Goal: Task Accomplishment & Management: Complete application form

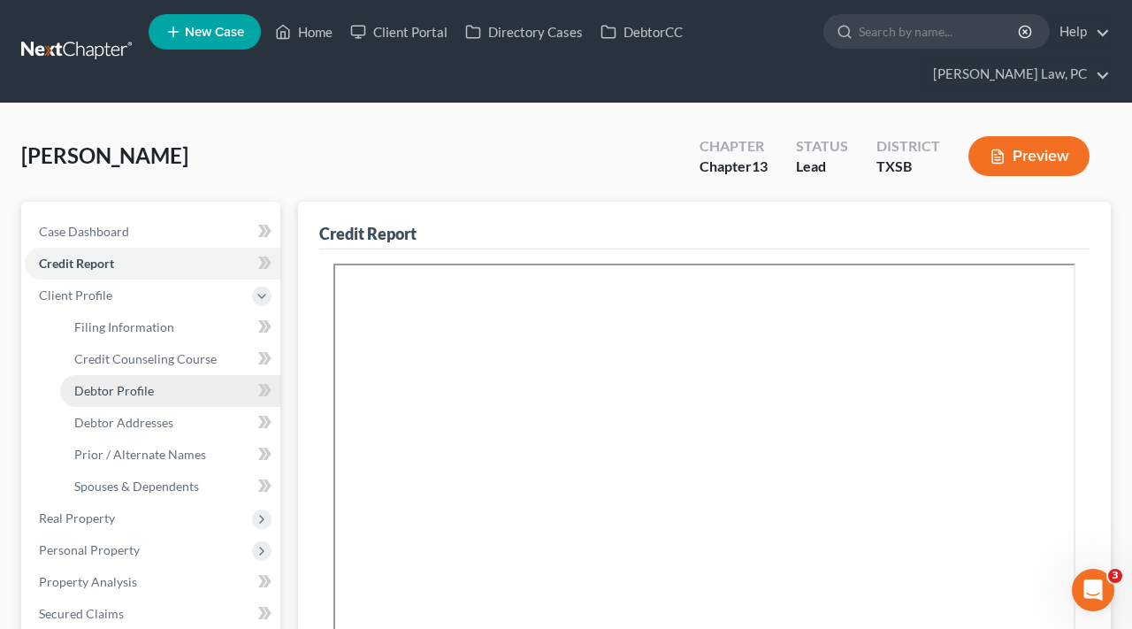
click at [107, 392] on span "Debtor Profile" at bounding box center [114, 390] width 80 height 15
select select "1"
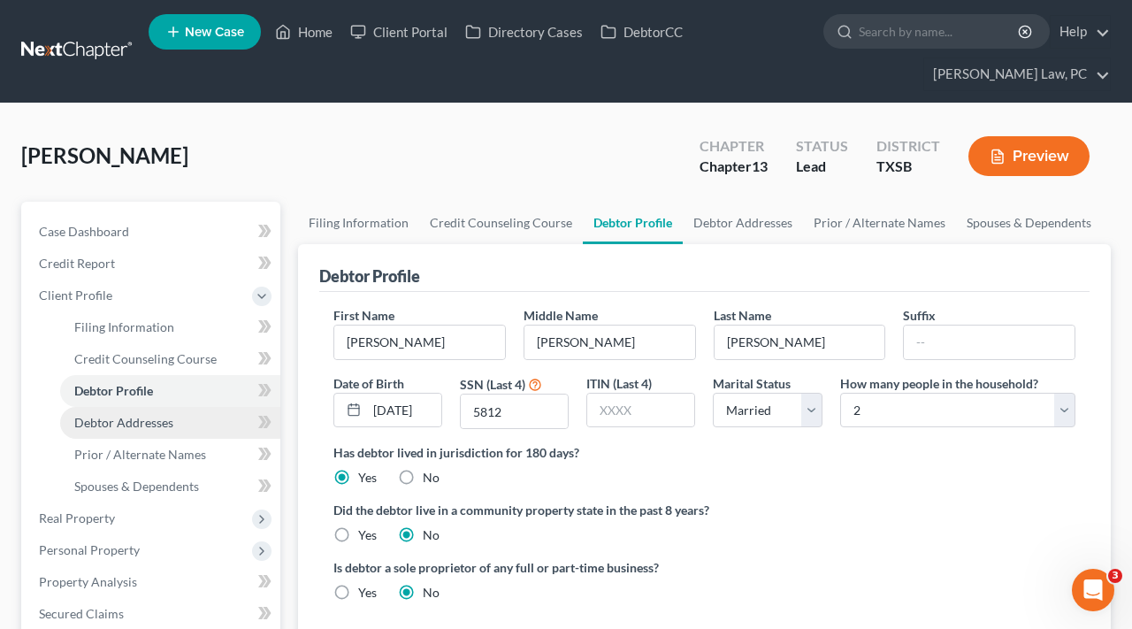
click at [113, 422] on span "Debtor Addresses" at bounding box center [123, 422] width 99 height 15
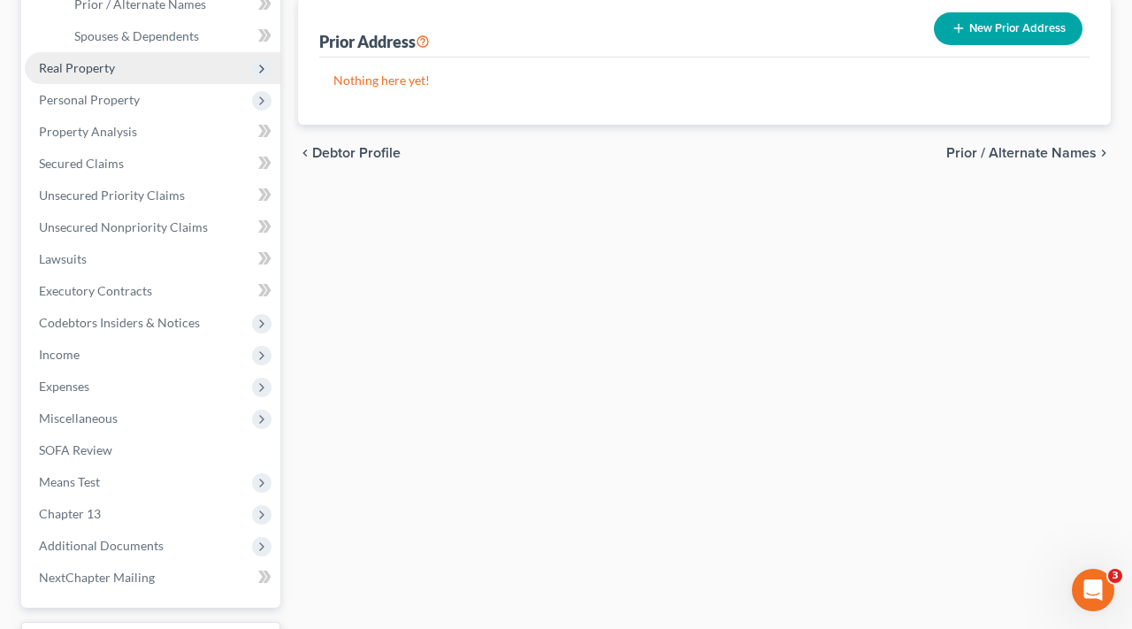
scroll to position [479, 0]
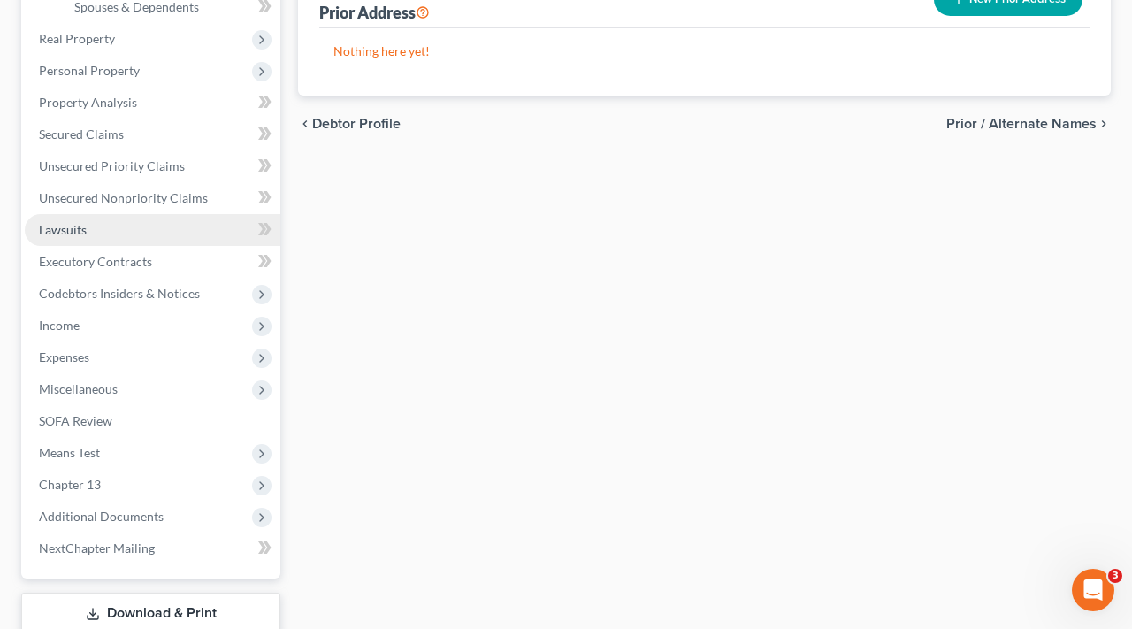
click at [81, 229] on span "Lawsuits" at bounding box center [63, 229] width 48 height 15
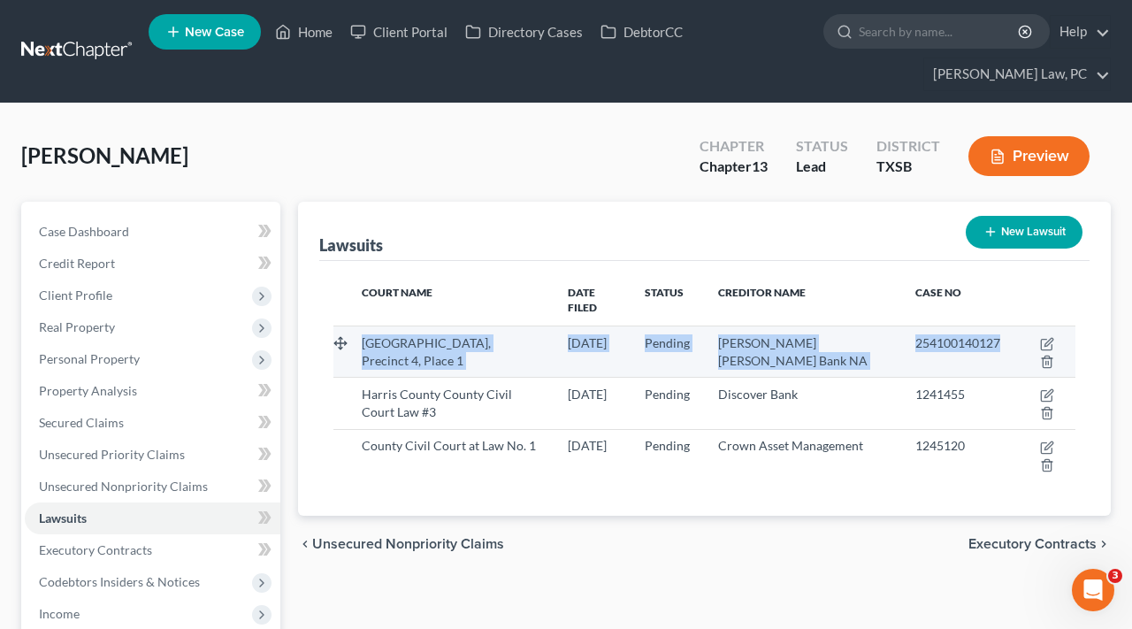
drag, startPoint x: 359, startPoint y: 326, endPoint x: 1020, endPoint y: 347, distance: 661.0
click at [1020, 347] on tr "[GEOGRAPHIC_DATA], Precinct 4, Place 1 [DATE] Pending [PERSON_NAME] [PERSON_NAM…" at bounding box center [704, 350] width 742 height 51
copy tr "[GEOGRAPHIC_DATA], Precinct 4, Place 1 [DATE] Pending [PERSON_NAME] [PERSON_NAM…"
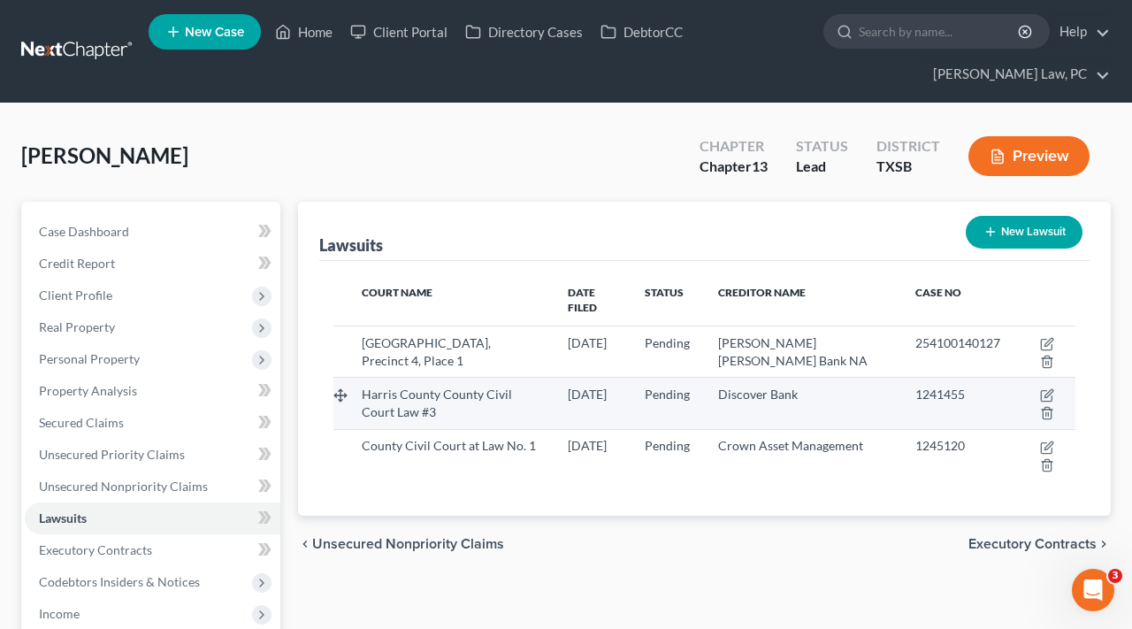
click at [357, 383] on td "Harris County County Civil Court Law #3" at bounding box center [451, 403] width 206 height 51
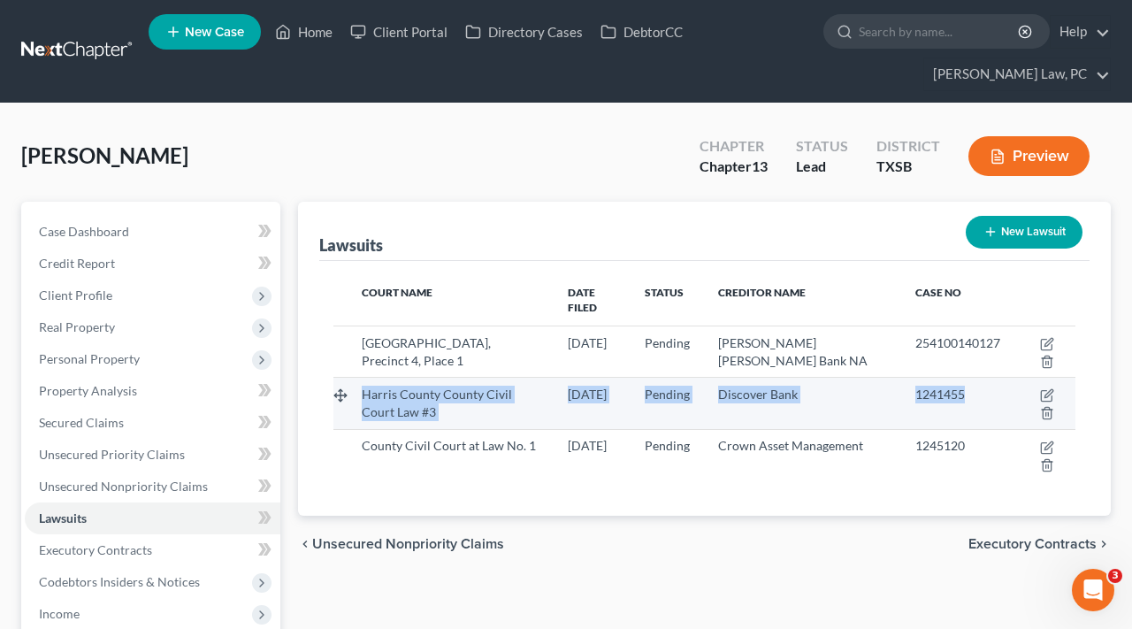
drag, startPoint x: 361, startPoint y: 380, endPoint x: 985, endPoint y: 386, distance: 624.4
click at [985, 386] on tr "Harris County County Civil Court Law #3 [DATE] Pending Discover Bank 1241455" at bounding box center [704, 403] width 742 height 51
copy tr "Harris County County Civil Court Law #3 [DATE] Pending Discover Bank 1241455"
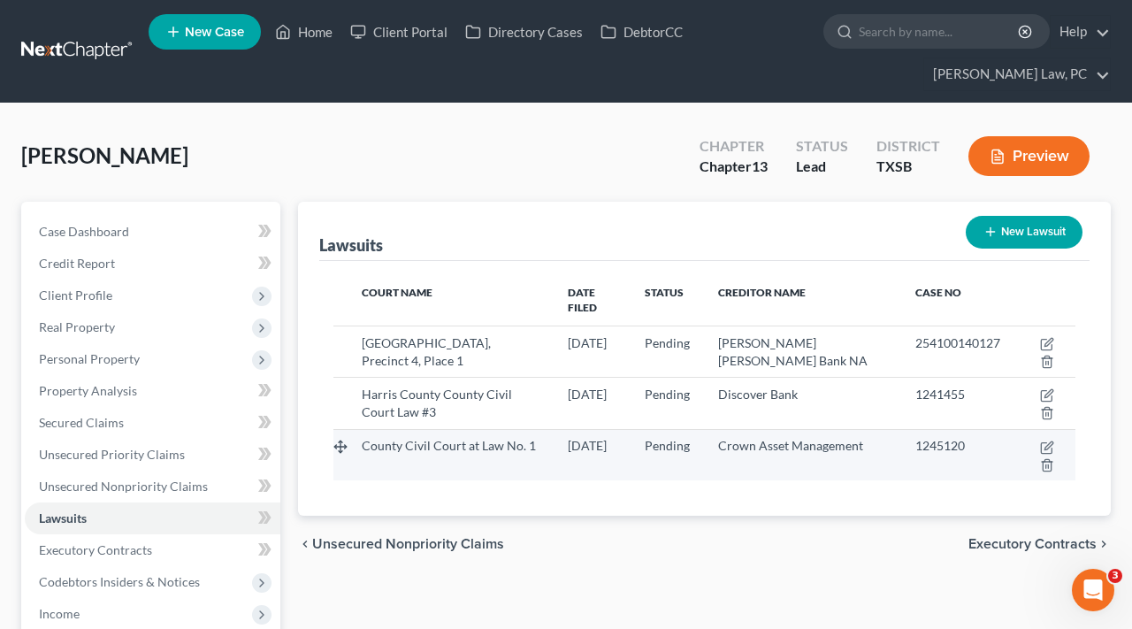
click at [377, 441] on td "County Civil Court at Law No. 1" at bounding box center [451, 454] width 206 height 51
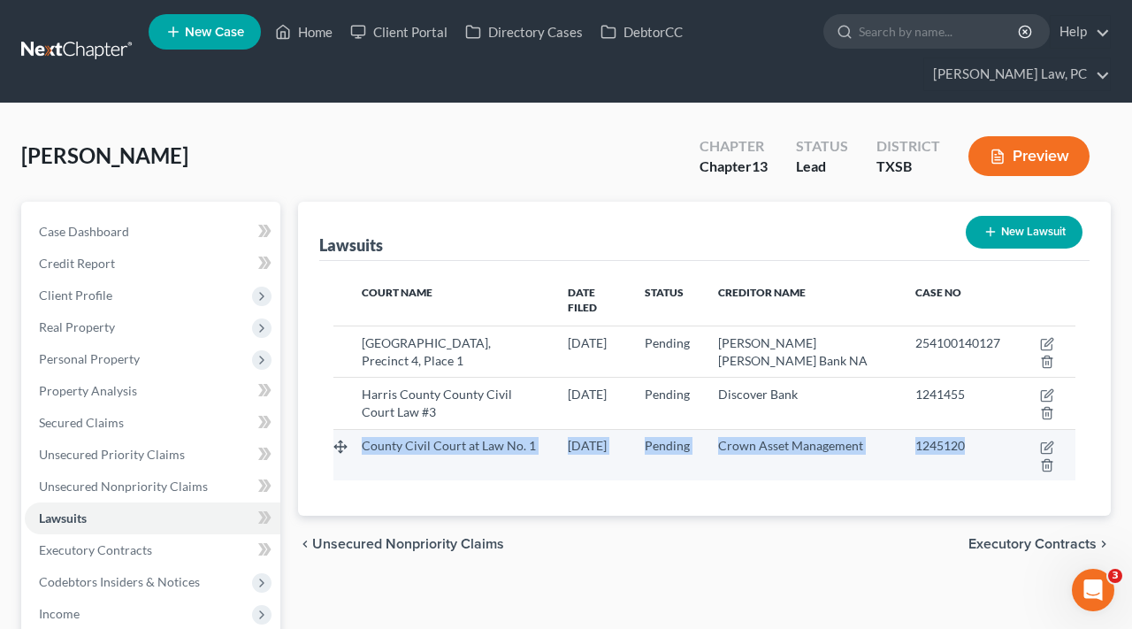
drag, startPoint x: 363, startPoint y: 433, endPoint x: 933, endPoint y: 431, distance: 569.6
click at [933, 431] on tr "County Civil Court at Law No. 1 [DATE] Pending Crown Asset Management 1245120" at bounding box center [704, 454] width 742 height 51
copy tr "County Civil Court at Law No. 1 [DATE] Pending Crown Asset Management 12"
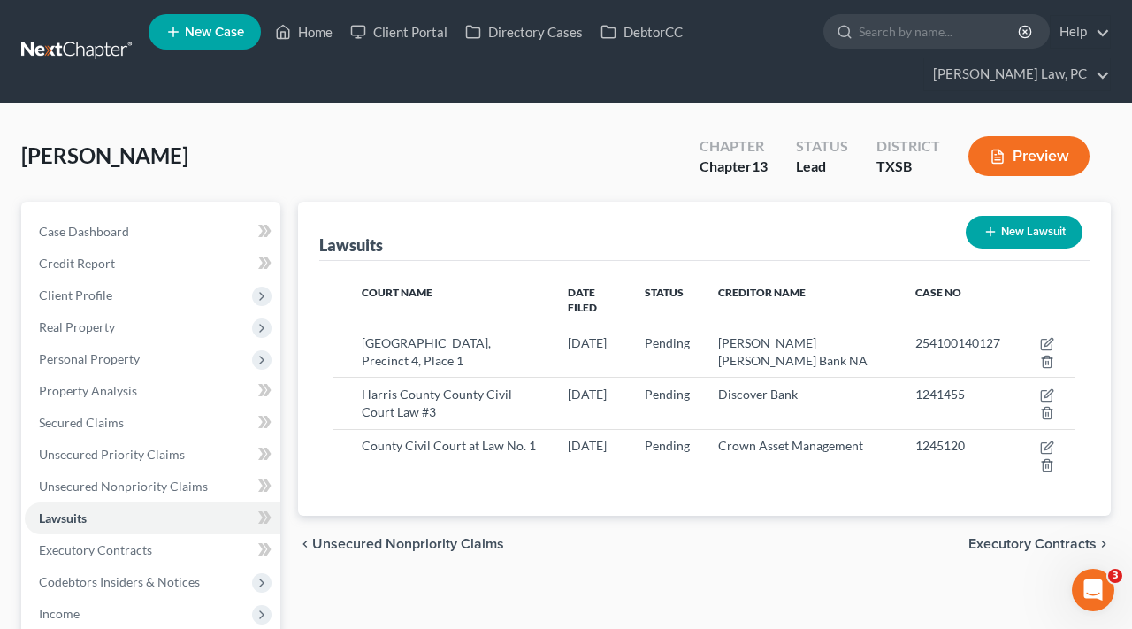
click at [911, 481] on div "Court Name Date Filed Status Creditor Name Case No [GEOGRAPHIC_DATA], Precinct …" at bounding box center [704, 388] width 770 height 255
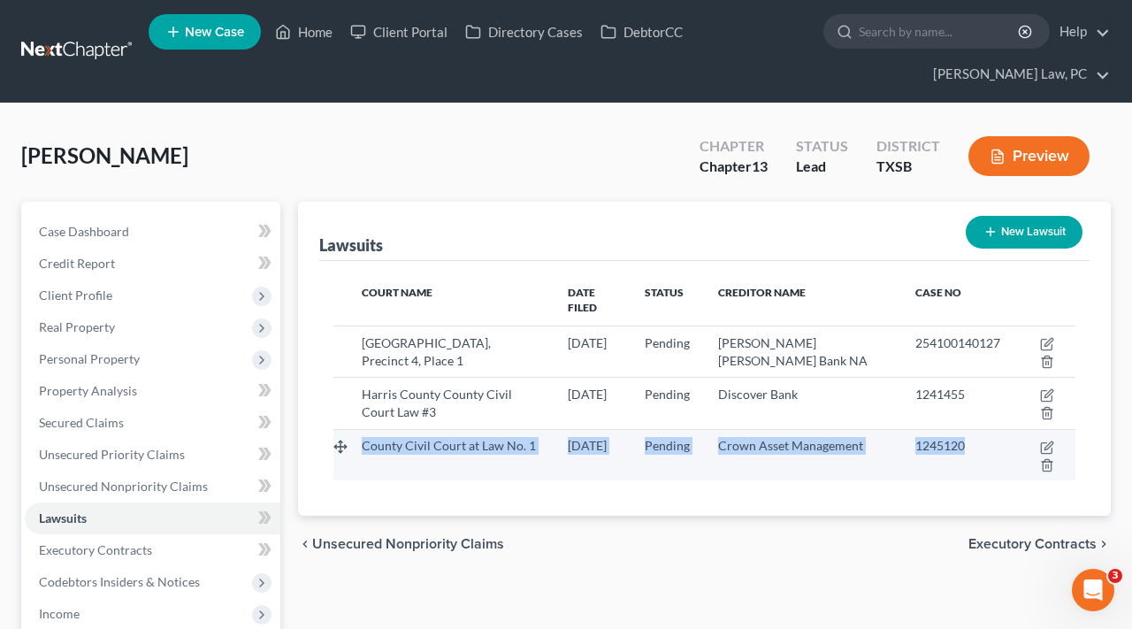
drag, startPoint x: 979, startPoint y: 435, endPoint x: 363, endPoint y: 428, distance: 615.6
click at [363, 429] on tr "County Civil Court at Law No. 1 [DATE] Pending Crown Asset Management 1245120" at bounding box center [704, 454] width 742 height 51
copy tr "County Civil Court at Law No. 1 [DATE] Pending Crown Asset Management 1245120"
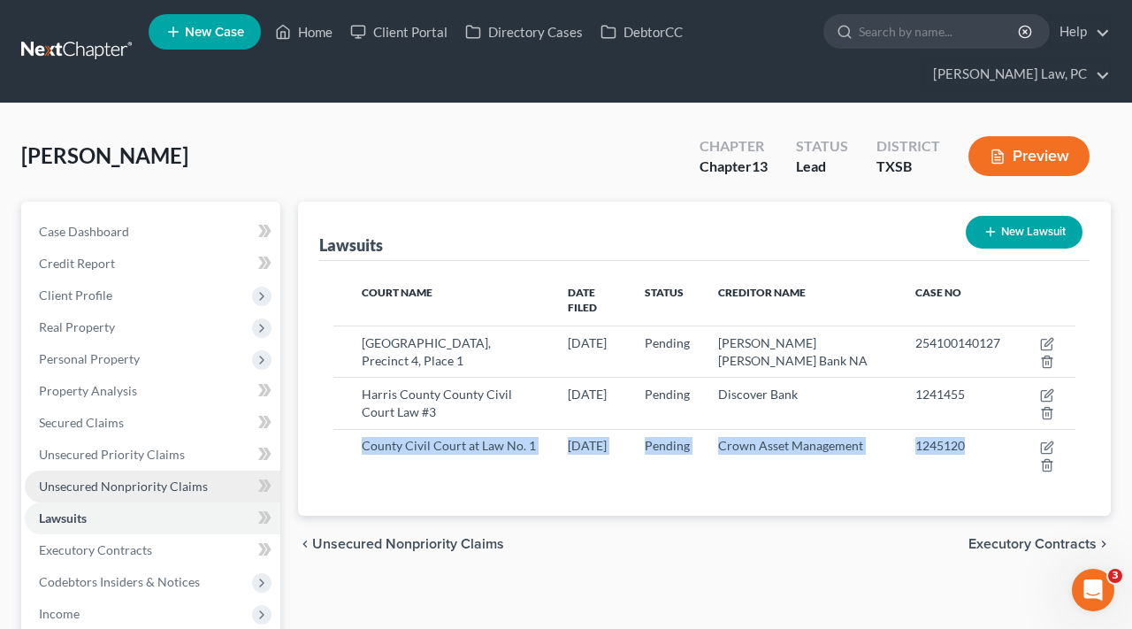
click at [144, 492] on span "Unsecured Nonpriority Claims" at bounding box center [123, 485] width 169 height 15
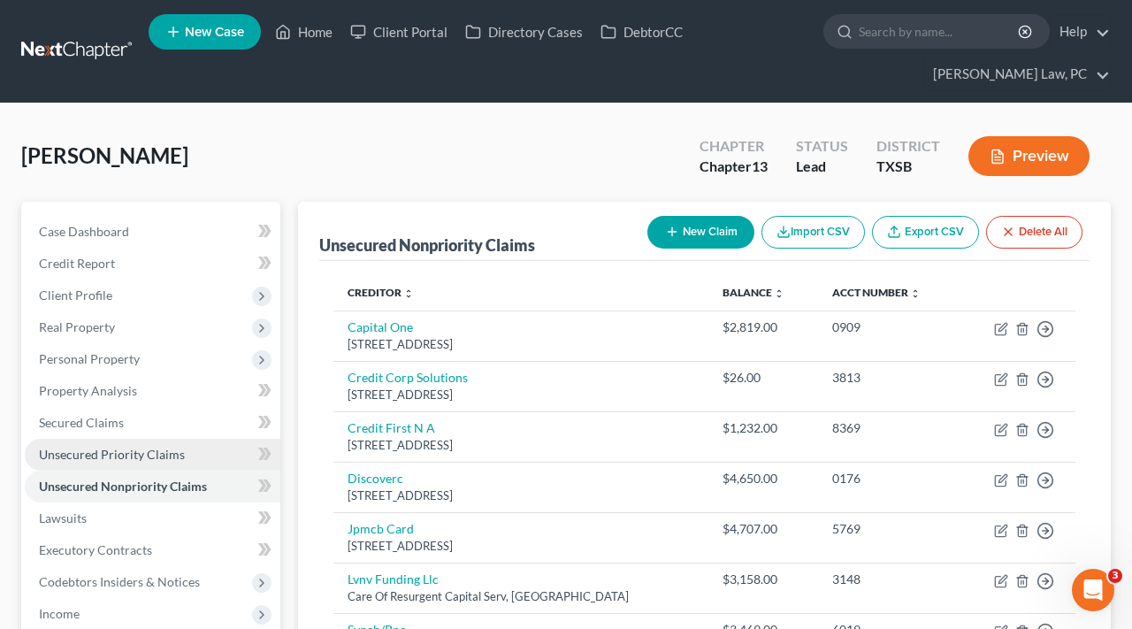
click at [118, 459] on span "Unsecured Priority Claims" at bounding box center [112, 454] width 146 height 15
